Goal: Task Accomplishment & Management: Use online tool/utility

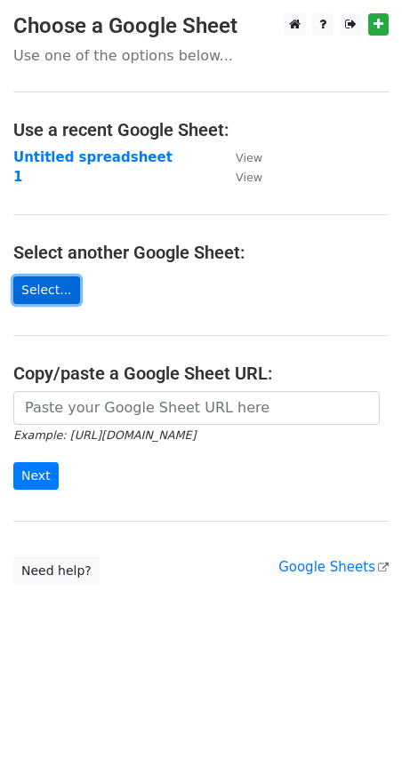
click at [52, 293] on link "Select..." at bounding box center [46, 290] width 67 height 28
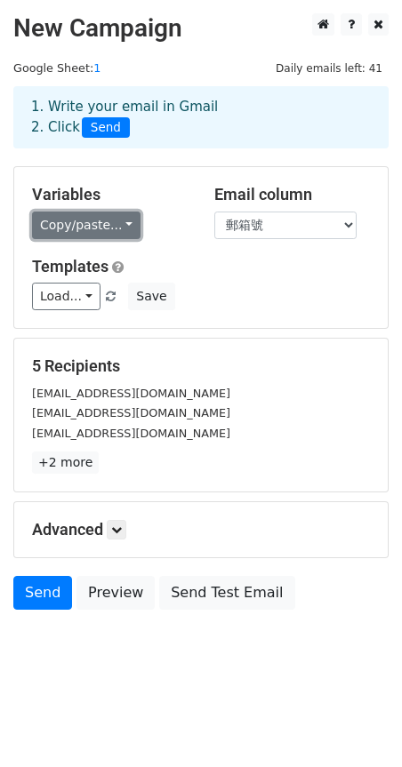
click at [72, 238] on link "Copy/paste..." at bounding box center [86, 226] width 108 height 28
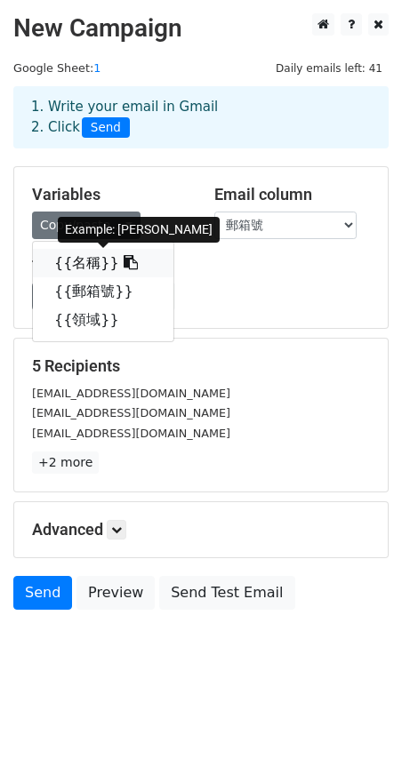
click at [124, 266] on icon at bounding box center [131, 262] width 14 height 14
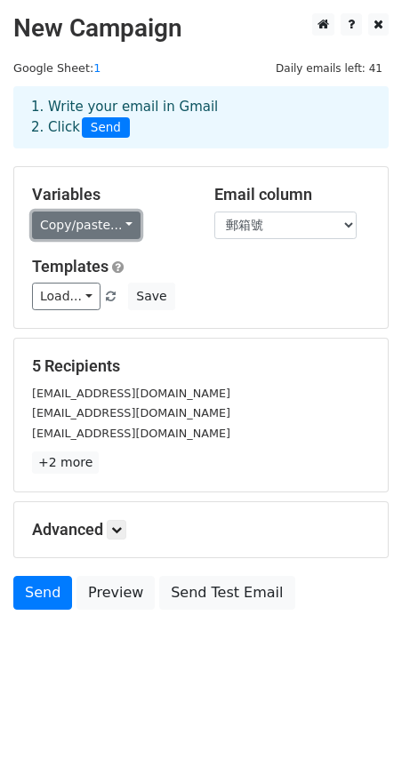
click at [93, 226] on link "Copy/paste..." at bounding box center [86, 226] width 108 height 28
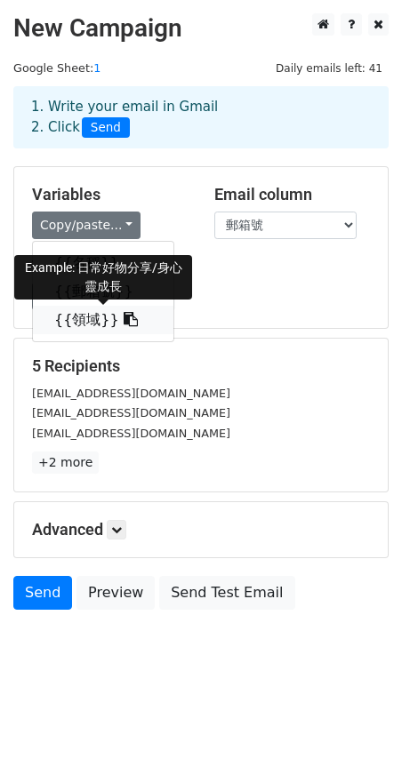
click at [124, 323] on icon at bounding box center [131, 319] width 14 height 14
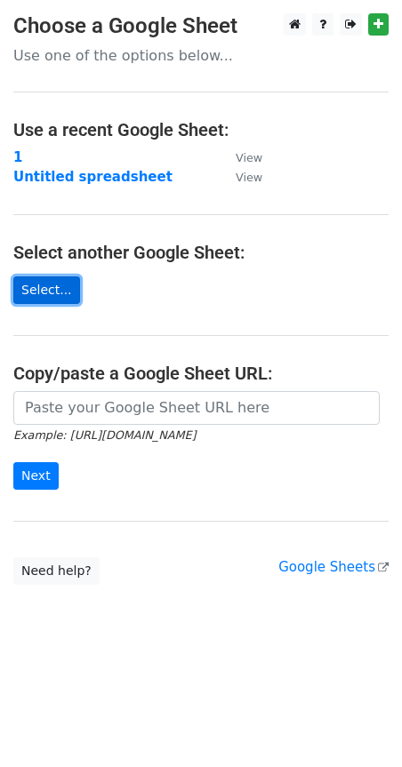
click at [52, 291] on link "Select..." at bounding box center [46, 290] width 67 height 28
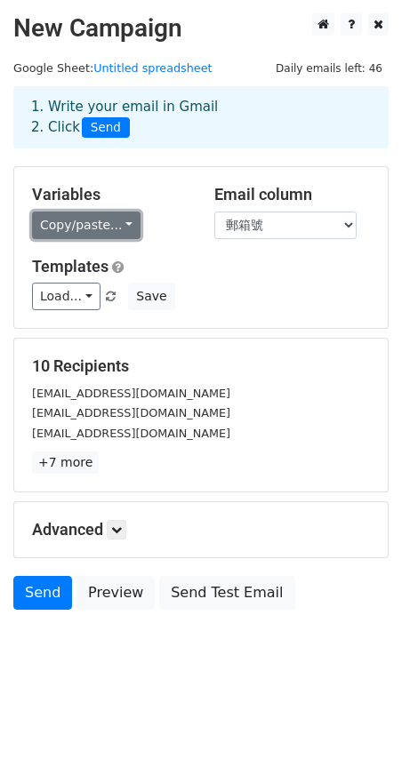
drag, startPoint x: 121, startPoint y: 227, endPoint x: 125, endPoint y: 238, distance: 12.4
click at [121, 227] on link "Copy/paste..." at bounding box center [86, 226] width 108 height 28
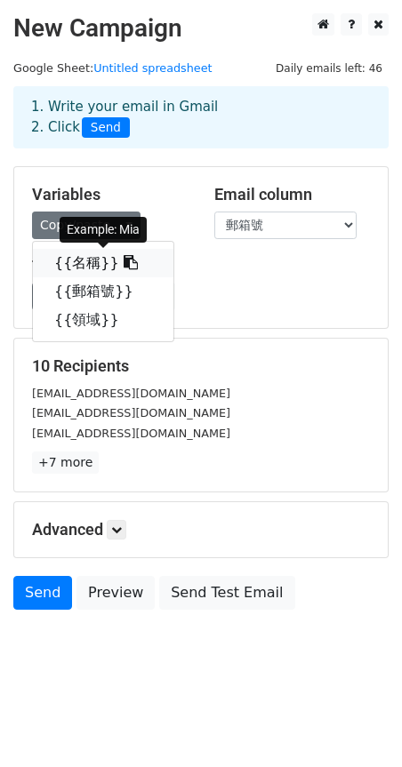
click at [124, 268] on link "{{名稱}}" at bounding box center [103, 263] width 140 height 28
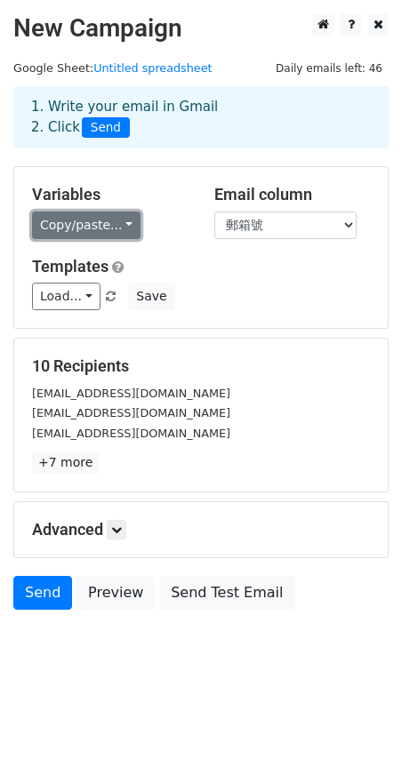
click at [98, 230] on link "Copy/paste..." at bounding box center [86, 226] width 108 height 28
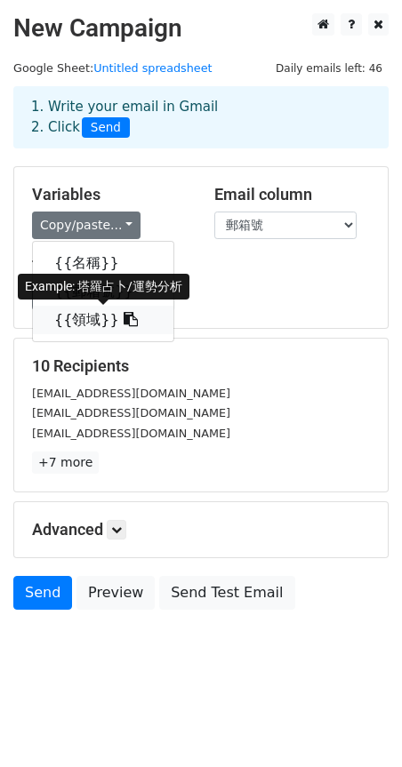
click at [124, 325] on icon at bounding box center [131, 319] width 14 height 14
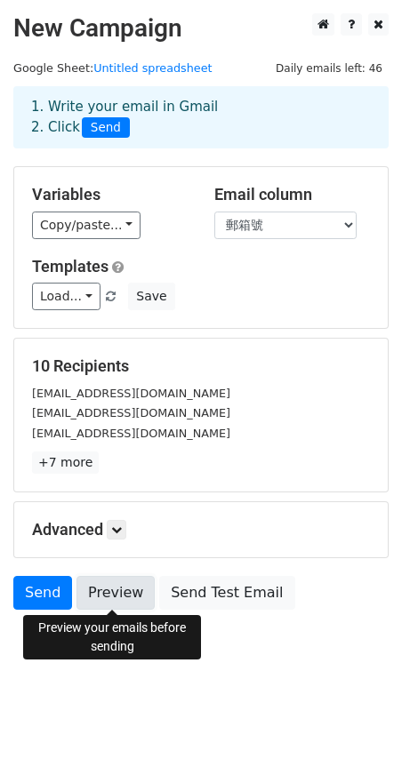
click at [116, 593] on link "Preview" at bounding box center [115, 593] width 78 height 34
click at [122, 597] on link "Preview" at bounding box center [115, 593] width 78 height 34
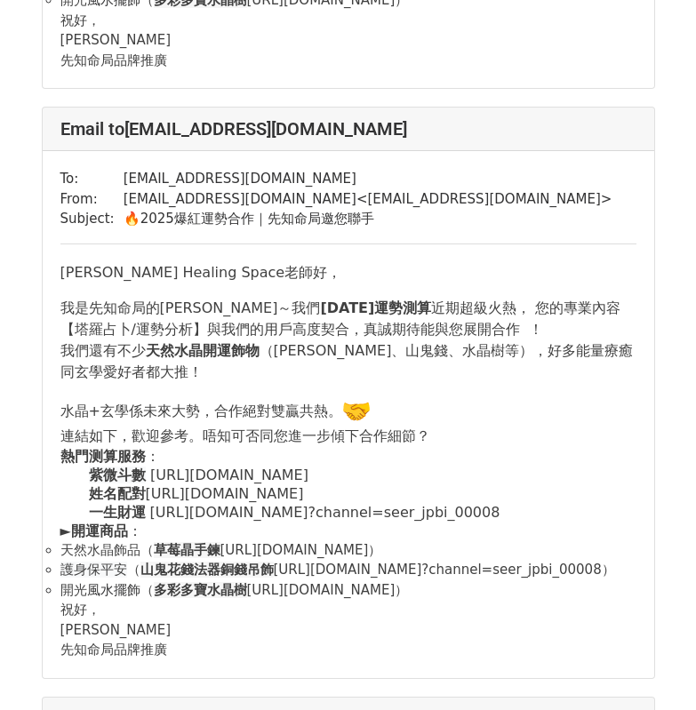
scroll to position [711, 0]
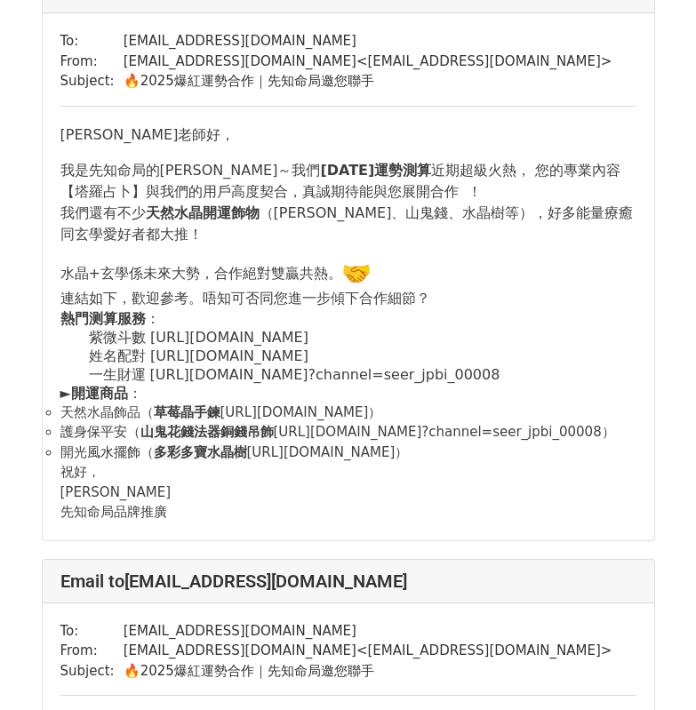
scroll to position [1955, 0]
